Goal: Find contact information: Find contact information

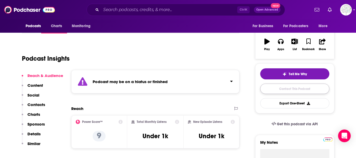
click at [288, 93] on link "Contact This Podcast" at bounding box center [294, 89] width 69 height 10
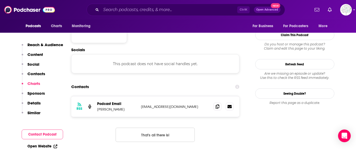
scroll to position [458, 0]
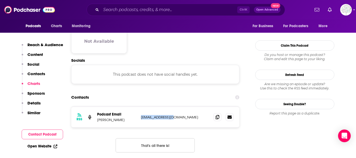
drag, startPoint x: 140, startPoint y: 90, endPoint x: 176, endPoint y: 89, distance: 36.2
click at [175, 107] on div "RSS Podcast Email [PERSON_NAME] [EMAIL_ADDRESS][DOMAIN_NAME] [EMAIL_ADDRESS][DO…" at bounding box center [155, 117] width 168 height 21
drag, startPoint x: 178, startPoint y: 92, endPoint x: 142, endPoint y: 88, distance: 36.6
click at [142, 107] on div "RSS Podcast Email [PERSON_NAME] [EMAIL_ADDRESS][DOMAIN_NAME] [EMAIL_ADDRESS][DO…" at bounding box center [155, 117] width 168 height 21
copy p "[EMAIL_ADDRESS][DOMAIN_NAME]"
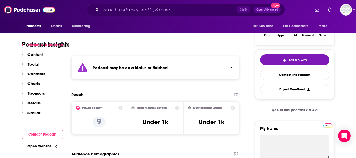
scroll to position [103, 0]
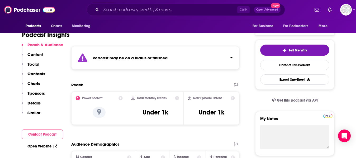
click at [229, 57] on button "Click to expand status details" at bounding box center [229, 56] width 7 height 7
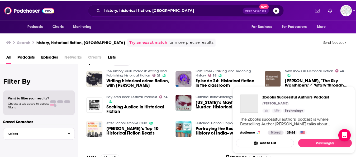
scroll to position [82, 0]
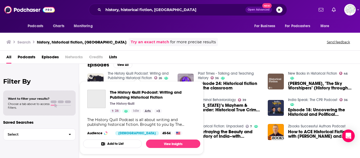
click at [137, 76] on link "The History Quill Podcast: Writing and Publishing Historical Fiction" at bounding box center [138, 75] width 61 height 9
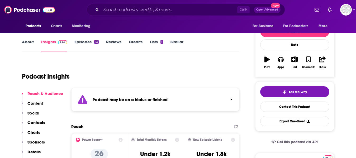
scroll to position [61, 0]
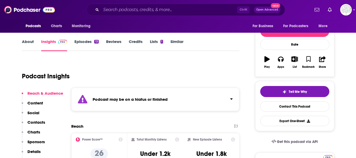
click at [148, 96] on div "Podcast may be on a hiatus or finished" at bounding box center [155, 99] width 168 height 23
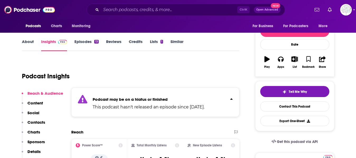
click at [147, 96] on div "Podcast may be on a hiatus or finished This podcast hasn't released an episode …" at bounding box center [149, 102] width 112 height 16
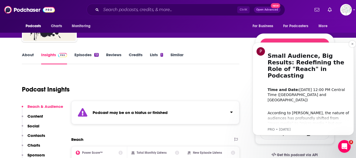
scroll to position [51, 0]
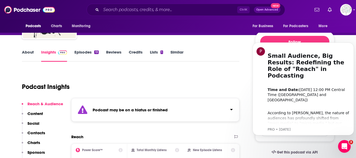
click at [210, 78] on div "Podcast Insights" at bounding box center [128, 83] width 213 height 27
drag, startPoint x: 279, startPoint y: 75, endPoint x: 494, endPoint y: 111, distance: 218.1
click at [279, 75] on h1 "Small Audience, Big Results: Redefining the Role of "Reach" in Podcasting" at bounding box center [309, 64] width 82 height 36
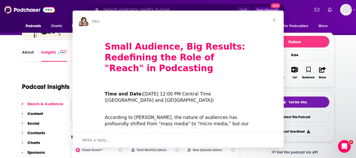
scroll to position [0, 0]
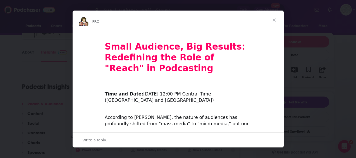
click at [276, 18] on span "Close" at bounding box center [274, 20] width 19 height 19
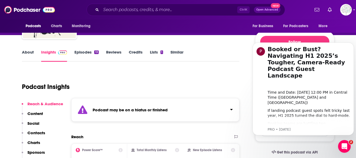
click at [352, 43] on icon "Dismiss notification" at bounding box center [352, 43] width 3 height 3
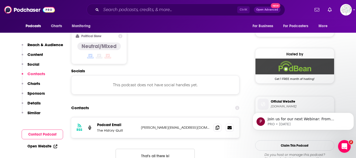
scroll to position [383, 0]
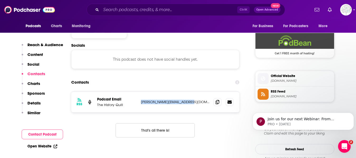
drag, startPoint x: 141, startPoint y: 102, endPoint x: 186, endPoint y: 104, distance: 45.4
click at [186, 104] on p "andrew@thehistoryquill.com" at bounding box center [175, 102] width 69 height 4
copy p "andrew@thehistoryquill.com"
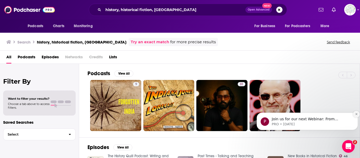
click at [356, 113] on icon "Dismiss notification" at bounding box center [356, 114] width 3 height 3
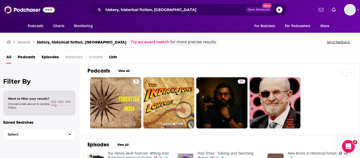
scroll to position [2, 0]
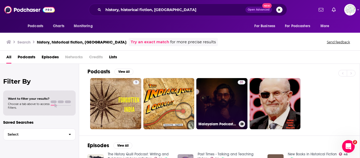
click at [240, 102] on div "31" at bounding box center [242, 100] width 8 height 41
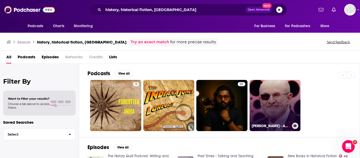
click at [261, 105] on link "[PERSON_NAME] - Audio Biography" at bounding box center [275, 105] width 51 height 51
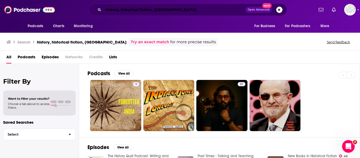
click at [167, 7] on input "history, historical fiction, [GEOGRAPHIC_DATA]" at bounding box center [174, 10] width 142 height 8
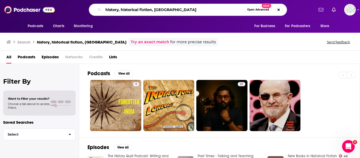
drag, startPoint x: 167, startPoint y: 7, endPoint x: 91, endPoint y: 8, distance: 76.3
click at [91, 8] on div "history, historical fiction, india Open Advanced New" at bounding box center [188, 10] width 198 height 12
type input "tibet, history, historical fiction"
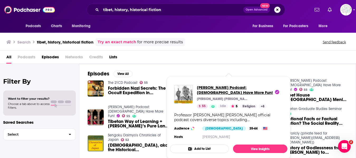
click at [236, 90] on span "Bob Thurman Podcast: Buddhas Have More Fun!" at bounding box center [240, 90] width 86 height 10
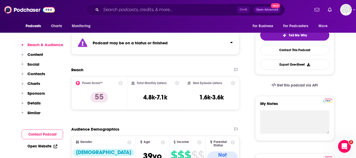
scroll to position [77, 0]
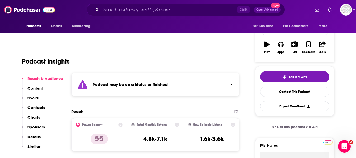
click at [199, 93] on div "Podcast may be on a hiatus or finished" at bounding box center [155, 84] width 168 height 23
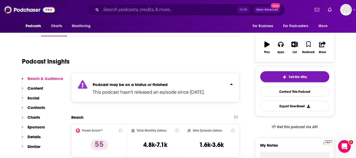
click at [222, 76] on div "Podcast may be on a hiatus or finished This podcast hasn't released an episode …" at bounding box center [155, 87] width 168 height 29
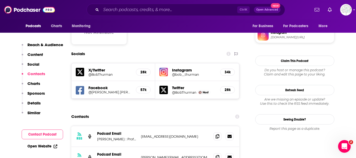
scroll to position [489, 0]
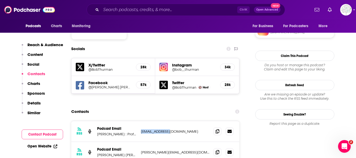
drag, startPoint x: 140, startPoint y: 94, endPoint x: 172, endPoint y: 95, distance: 31.9
click at [172, 121] on div "RSS Podcast Email Bob Thurman : Professor of Indo-Tibetan Buddhist Studies at C…" at bounding box center [155, 131] width 168 height 21
copy p "toonmonk@me.com"
drag, startPoint x: 141, startPoint y: 115, endPoint x: 168, endPoint y: 114, distance: 26.9
click at [168, 150] on p "justin@menla.org" at bounding box center [175, 152] width 69 height 4
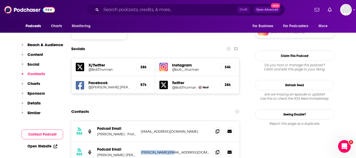
copy p "justin@menla.org"
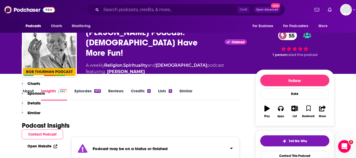
scroll to position [0, 0]
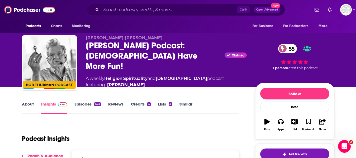
click at [113, 57] on div "Bob Thurman Podcast: Buddhas Have More Fun! Claimed 55" at bounding box center [166, 55] width 161 height 31
click at [146, 62] on div "Bob Thurman Podcast: Buddhas Have More Fun! Claimed 55" at bounding box center [166, 55] width 161 height 31
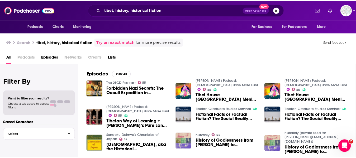
scroll to position [5, 0]
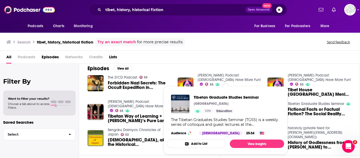
drag, startPoint x: 107, startPoint y: 81, endPoint x: 222, endPoint y: 105, distance: 117.1
click at [221, 106] on div "Tibetan Graduate Studies Seminar Oxford University Idle Education" at bounding box center [226, 104] width 65 height 18
click at [225, 98] on span "Tibetan Graduate Studies Seminar" at bounding box center [226, 97] width 65 height 5
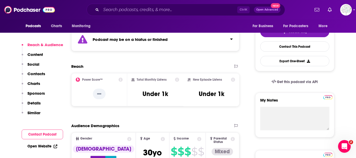
scroll to position [113, 0]
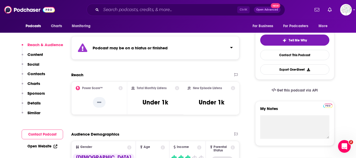
click at [223, 37] on div "Podcast may be on a hiatus or finished" at bounding box center [155, 47] width 168 height 23
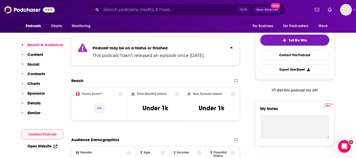
click at [228, 49] on button "Click to expand status details" at bounding box center [229, 46] width 7 height 7
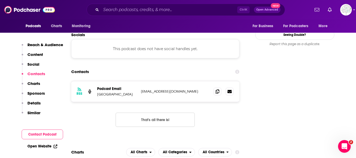
scroll to position [488, 0]
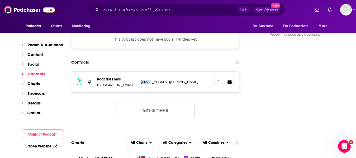
drag, startPoint x: 140, startPoint y: 61, endPoint x: 151, endPoint y: 60, distance: 11.1
click at [151, 72] on div "RSS Podcast Email Oxford University podcasts@it.ox.ac.uk podcasts@it.ox.ac.uk" at bounding box center [155, 82] width 168 height 21
click at [217, 80] on icon at bounding box center [218, 82] width 4 height 4
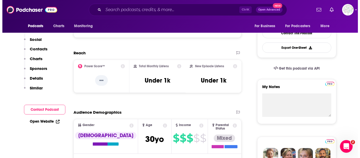
scroll to position [0, 0]
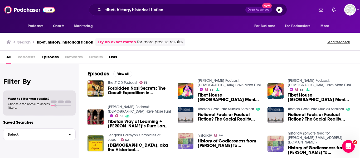
click at [28, 55] on span "Podcasts" at bounding box center [27, 58] width 18 height 11
click at [28, 56] on span "Podcasts" at bounding box center [27, 58] width 18 height 11
click at [31, 57] on span "Podcasts" at bounding box center [27, 58] width 18 height 11
click at [117, 76] on button "View All" at bounding box center [122, 74] width 19 height 6
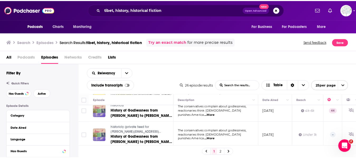
scroll to position [164, 0]
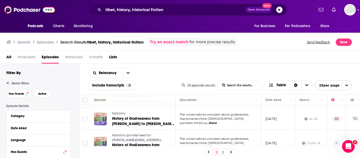
click at [120, 112] on span "historicly" at bounding box center [118, 114] width 13 height 4
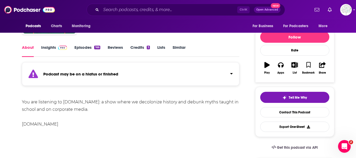
scroll to position [65, 0]
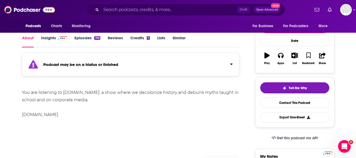
click at [231, 61] on button "Click to expand status details" at bounding box center [229, 62] width 7 height 7
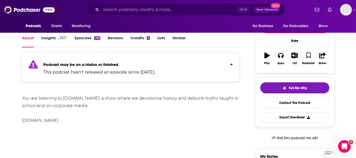
click at [231, 61] on button "Click to expand status details" at bounding box center [229, 62] width 7 height 7
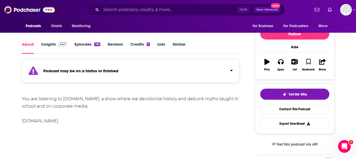
scroll to position [65, 0]
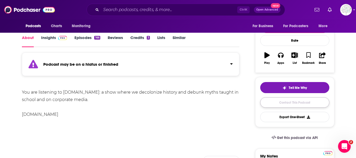
click at [281, 102] on link "Contact This Podcast" at bounding box center [294, 102] width 69 height 10
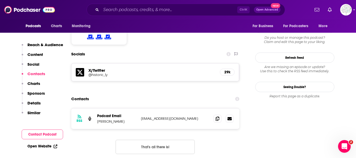
scroll to position [479, 0]
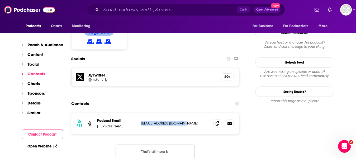
drag, startPoint x: 140, startPoint y: 99, endPoint x: 191, endPoint y: 101, distance: 51.0
click at [191, 113] on div "RSS Podcast Email Esha historicly@substack.com historicly@substack.com" at bounding box center [155, 123] width 168 height 21
copy p "historicly@substack.com"
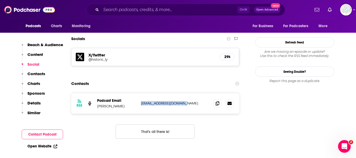
scroll to position [505, 0]
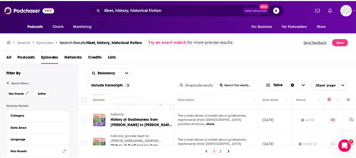
scroll to position [170, 0]
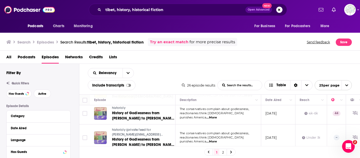
click at [134, 132] on link "historicly (private feed for laurent.vimeney@gmail.com)" at bounding box center [143, 132] width 63 height 9
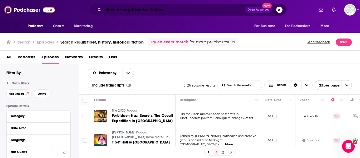
drag, startPoint x: 121, startPoint y: 12, endPoint x: 101, endPoint y: 24, distance: 23.8
click at [105, 19] on div "Podcasts Charts Monitoring tibet, history, historical fiction Open Advanced New…" at bounding box center [180, 10] width 360 height 20
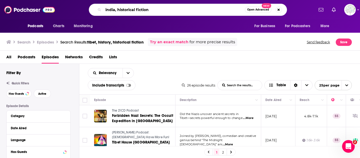
type input "india, historical fiction"
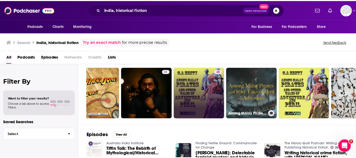
scroll to position [0, 75]
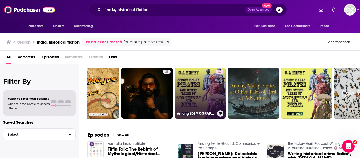
click at [189, 95] on link "40 Among Malay Pirates : a Tale of Adventure and Peril by G. A. Henty (1832 - 1…" at bounding box center [200, 93] width 51 height 51
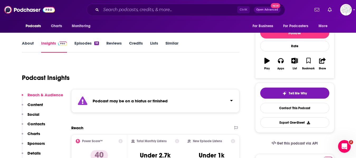
scroll to position [77, 0]
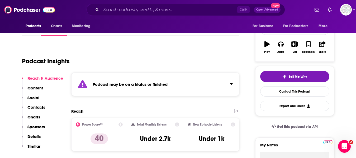
click at [179, 84] on div "Podcast may be on a hiatus or finished" at bounding box center [155, 84] width 168 height 23
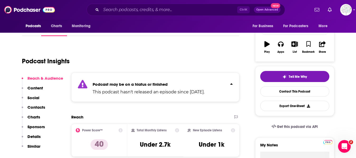
click at [179, 84] on p "Podcast may be on a hiatus or finished" at bounding box center [149, 84] width 112 height 5
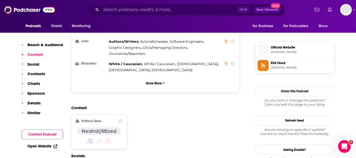
scroll to position [367, 0]
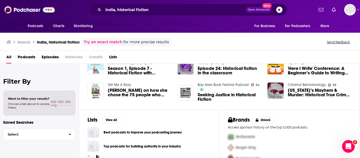
scroll to position [138, 0]
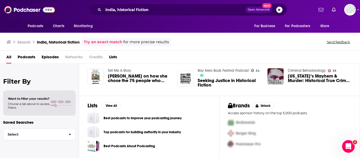
click at [349, 110] on div "Brands Unlock Access sponsor history on the top 5,000 podcasts. McDonalds Burge…" at bounding box center [290, 127] width 141 height 63
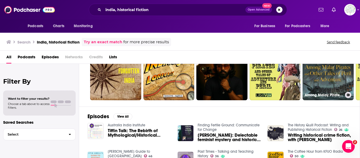
scroll to position [33, 0]
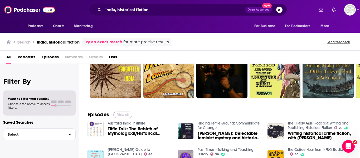
click at [129, 115] on button "View All" at bounding box center [122, 115] width 19 height 6
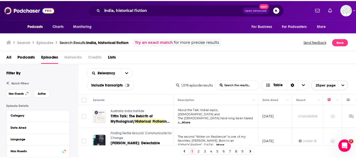
scroll to position [4, 0]
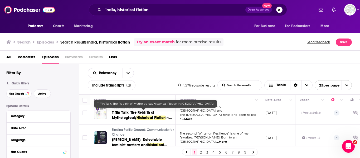
click at [132, 115] on span "Tiffin Talk: The Rebirth of Mythological/" at bounding box center [133, 115] width 42 height 10
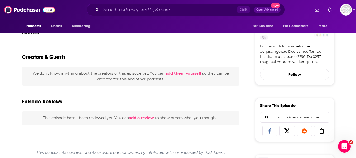
scroll to position [106, 0]
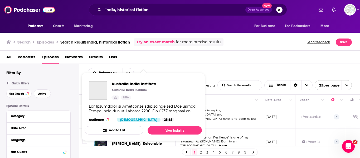
click at [123, 110] on div "Show Podcast Details" at bounding box center [143, 108] width 109 height 9
click at [175, 129] on link "View Insights" at bounding box center [175, 130] width 54 height 8
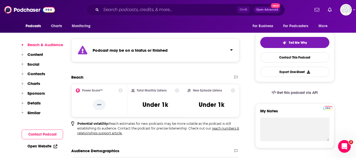
scroll to position [113, 0]
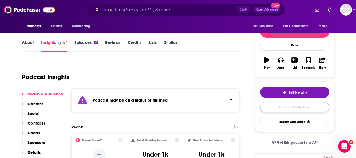
click at [275, 108] on link "Contact This Podcast" at bounding box center [294, 107] width 69 height 10
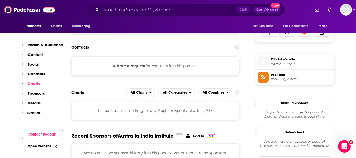
scroll to position [343, 0]
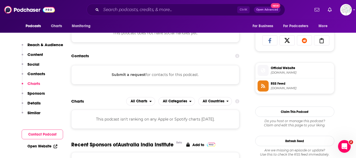
click at [149, 77] on div "Submit a request for contacts for this podcast." at bounding box center [155, 74] width 168 height 19
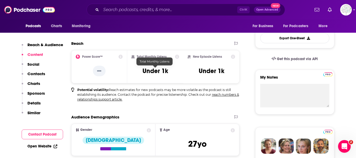
scroll to position [137, 0]
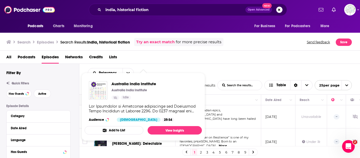
click at [127, 109] on div "Show Podcast Details" at bounding box center [143, 108] width 109 height 9
click at [167, 133] on link "View Insights" at bounding box center [175, 130] width 54 height 8
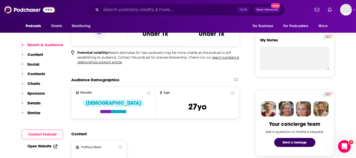
scroll to position [202, 0]
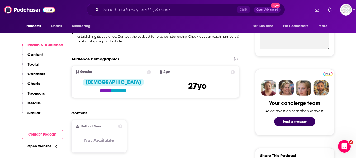
click at [308, 96] on div at bounding box center [295, 88] width 76 height 24
click at [299, 120] on button "Send a message" at bounding box center [294, 121] width 41 height 9
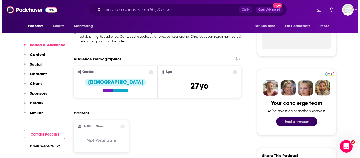
scroll to position [0, 0]
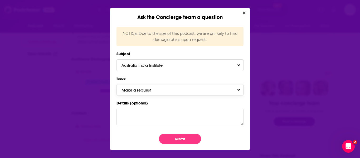
click at [223, 91] on button "Make a request" at bounding box center [180, 89] width 127 height 11
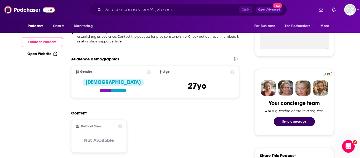
click at [316, 84] on div "Ask the Concierge team a question NOTICE: Due to the size of this podcast, we a…" at bounding box center [180, 79] width 360 height 158
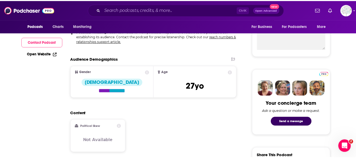
scroll to position [202, 0]
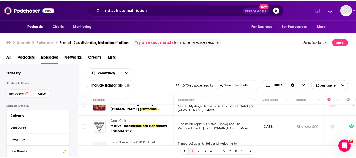
scroll to position [239, 0]
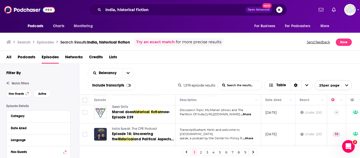
click at [145, 127] on span "India Speak: The CPR Podcast" at bounding box center [134, 129] width 45 height 4
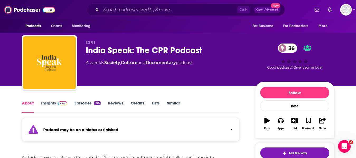
scroll to position [53, 0]
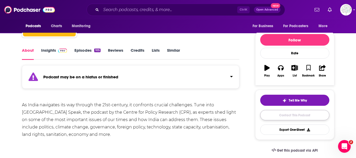
click at [279, 116] on link "Contact This Podcast" at bounding box center [294, 115] width 69 height 10
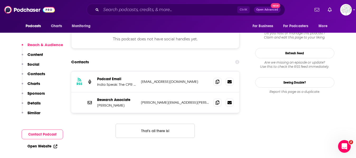
scroll to position [482, 0]
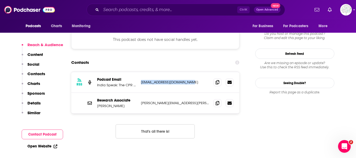
drag, startPoint x: 141, startPoint y: 61, endPoint x: 189, endPoint y: 63, distance: 47.8
click at [189, 80] on p "communication@cprindia.org" at bounding box center [175, 82] width 69 height 4
copy p "communication@cprindia.org"
click at [218, 99] on span at bounding box center [217, 103] width 8 height 8
click at [171, 101] on p "namita.wahi@cprindia.org" at bounding box center [175, 103] width 69 height 4
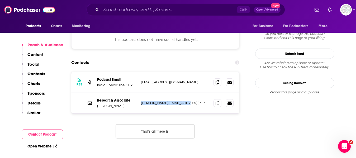
drag, startPoint x: 141, startPoint y: 81, endPoint x: 184, endPoint y: 82, distance: 43.0
click at [184, 101] on p "namita.wahi@cprindia.org" at bounding box center [175, 103] width 69 height 4
copy p "namita.wahi@cprindia.org"
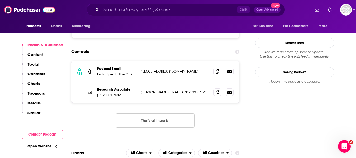
click at [116, 82] on div "Research Associate Namita Wahi namita.wahi@cprindia.org namita.wahi@cprindia.org" at bounding box center [155, 92] width 168 height 21
click at [160, 90] on p "namita.wahi@cprindia.org" at bounding box center [175, 92] width 69 height 4
click at [88, 89] on span at bounding box center [90, 92] width 6 height 6
click at [228, 88] on link at bounding box center [230, 92] width 8 height 8
click at [231, 91] on icon at bounding box center [229, 92] width 4 height 3
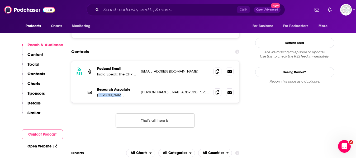
drag, startPoint x: 122, startPoint y: 76, endPoint x: 98, endPoint y: 78, distance: 23.6
click at [98, 82] on div "Research Associate Namita Wahi namita.wahi@cprindia.org namita.wahi@cprindia.org" at bounding box center [155, 92] width 168 height 21
drag, startPoint x: 97, startPoint y: 75, endPoint x: 119, endPoint y: 76, distance: 22.4
click at [119, 93] on p "Namita Wahi" at bounding box center [117, 95] width 40 height 4
copy p "Namita Wahi"
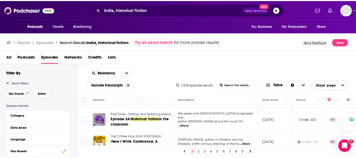
scroll to position [100, 0]
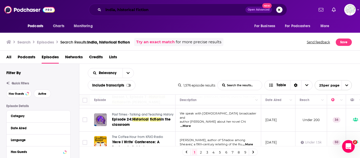
click at [166, 6] on input "india, historical fiction" at bounding box center [174, 10] width 142 height 8
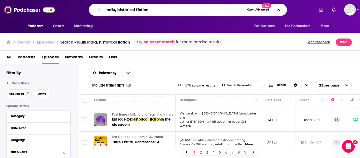
click at [166, 6] on input "india, historical fiction" at bounding box center [174, 10] width 142 height 8
click at [166, 7] on input "india, historical fiction" at bounding box center [174, 10] width 142 height 8
click at [166, 9] on input "india, historical fiction" at bounding box center [174, 10] width 142 height 8
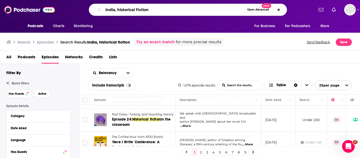
paste input "Ithihasa Indian History Podcast"
type input "Ithihasa Indian History Podcast"
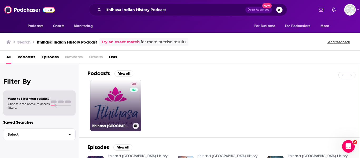
click at [123, 100] on link "40 Ithihasa India History Podcast" at bounding box center [115, 105] width 51 height 51
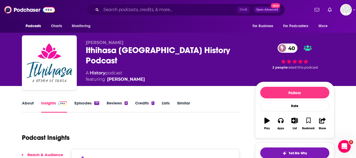
click at [205, 107] on div "About Insights Episodes 77 Reviews 2 Credits 1 Lists Similar" at bounding box center [131, 106] width 218 height 13
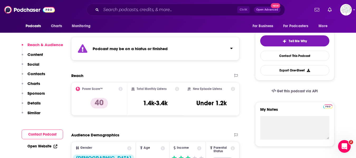
scroll to position [114, 0]
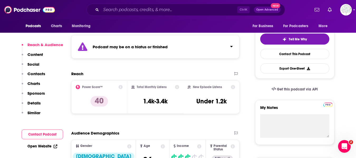
click at [229, 53] on div "Podcast may be on a hiatus or finished" at bounding box center [155, 46] width 168 height 23
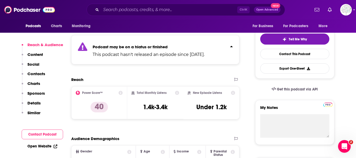
click at [231, 46] on icon "Click to expand status details" at bounding box center [231, 46] width 2 height 1
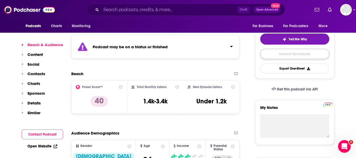
click at [294, 51] on link "Contact This Podcast" at bounding box center [294, 54] width 69 height 10
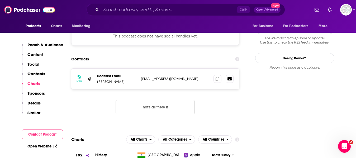
scroll to position [496, 0]
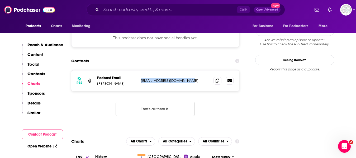
drag, startPoint x: 139, startPoint y: 60, endPoint x: 184, endPoint y: 62, distance: 45.2
click at [184, 70] on div "RSS Podcast Email Narendra Vikram D ithihasaofficial@gmail.com ithihasaofficial…" at bounding box center [155, 80] width 168 height 21
copy p "ithihasaofficial@gmail.com"
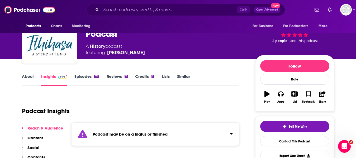
scroll to position [0, 0]
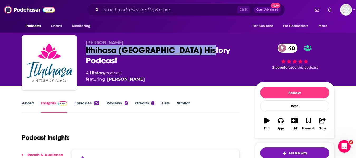
drag, startPoint x: 86, startPoint y: 49, endPoint x: 202, endPoint y: 47, distance: 116.4
click at [202, 47] on div "Narendra Vikram Ithihasa India History Podcast 40 A History podcast featuring N…" at bounding box center [178, 63] width 312 height 57
copy h2 "Ithihasa India History Podcast"
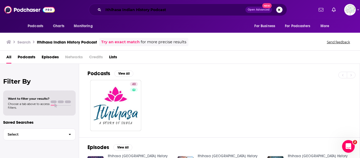
click at [133, 12] on input "Ithihasa Indian History Podcast" at bounding box center [174, 10] width 142 height 8
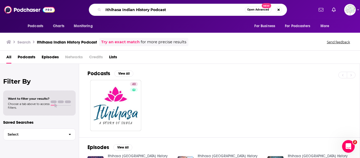
click at [133, 12] on input "Ithihasa Indian History Podcast" at bounding box center [174, 10] width 142 height 8
click at [132, 12] on input "Ithihasa Indian History Podcast" at bounding box center [174, 10] width 142 height 8
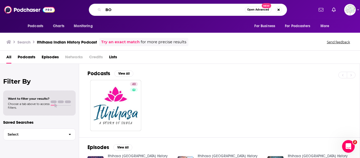
type input "B"
type input "books and beyond with bound"
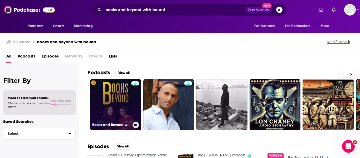
click at [116, 104] on link "Books and Beyond with Bound" at bounding box center [115, 104] width 51 height 51
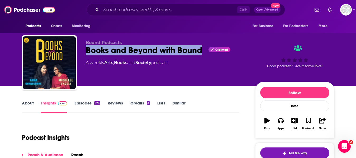
drag, startPoint x: 89, startPoint y: 52, endPoint x: 200, endPoint y: 54, distance: 111.1
click at [200, 54] on div "Books and Beyond with Bound Claimed" at bounding box center [166, 50] width 161 height 10
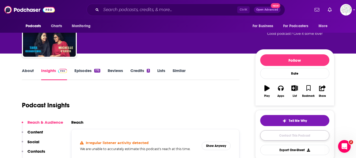
click at [291, 139] on link "Contact This Podcast" at bounding box center [294, 135] width 69 height 10
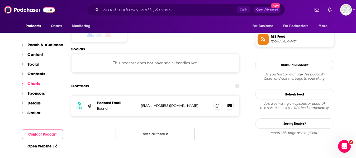
scroll to position [437, 0]
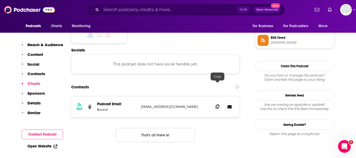
click at [219, 103] on span at bounding box center [217, 107] width 8 height 8
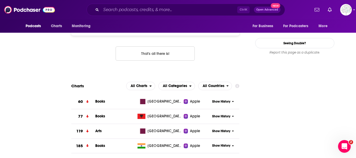
scroll to position [0, 0]
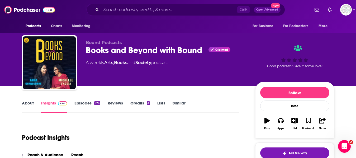
click at [133, 50] on div "Books and Beyond with Bound Claimed" at bounding box center [166, 50] width 161 height 10
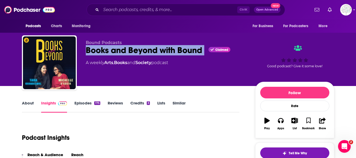
click at [133, 50] on div "Books and Beyond with Bound Claimed" at bounding box center [166, 50] width 161 height 10
copy div "Books and Beyond with Bound"
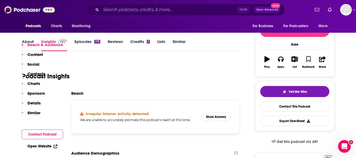
scroll to position [106, 0]
